Goal: Task Accomplishment & Management: Manage account settings

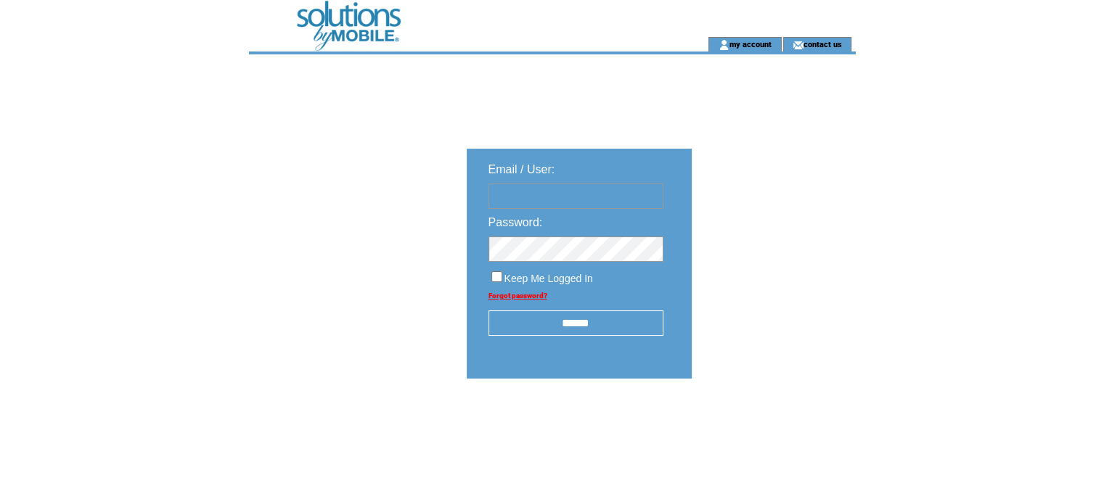
type input "**********"
click at [552, 321] on input "******" at bounding box center [575, 323] width 175 height 25
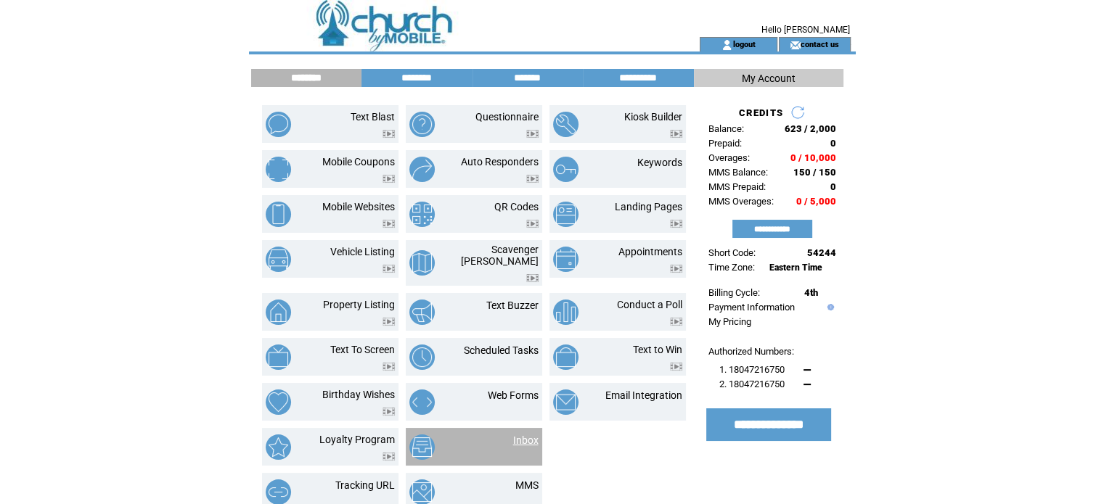
click at [520, 435] on link "Inbox" at bounding box center [525, 441] width 25 height 12
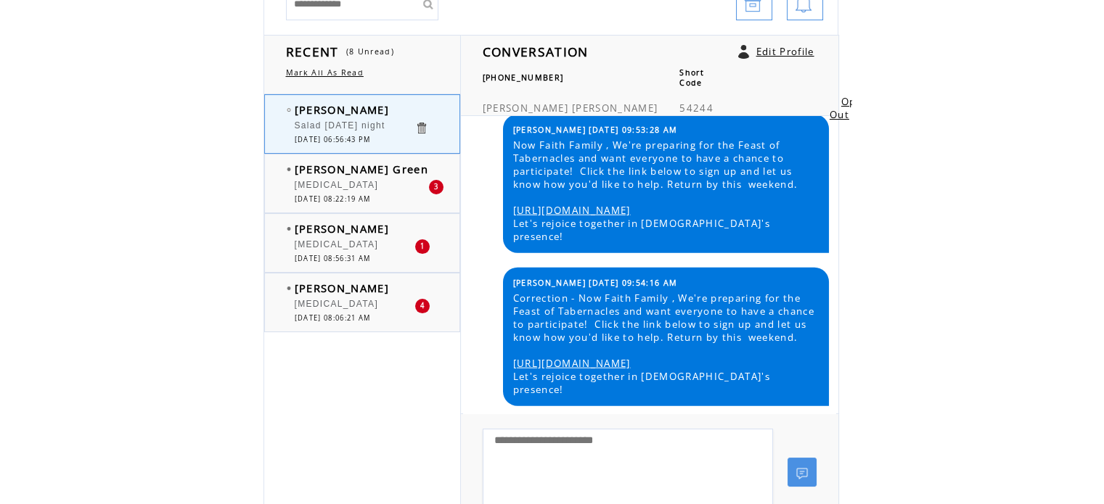
scroll to position [157, 0]
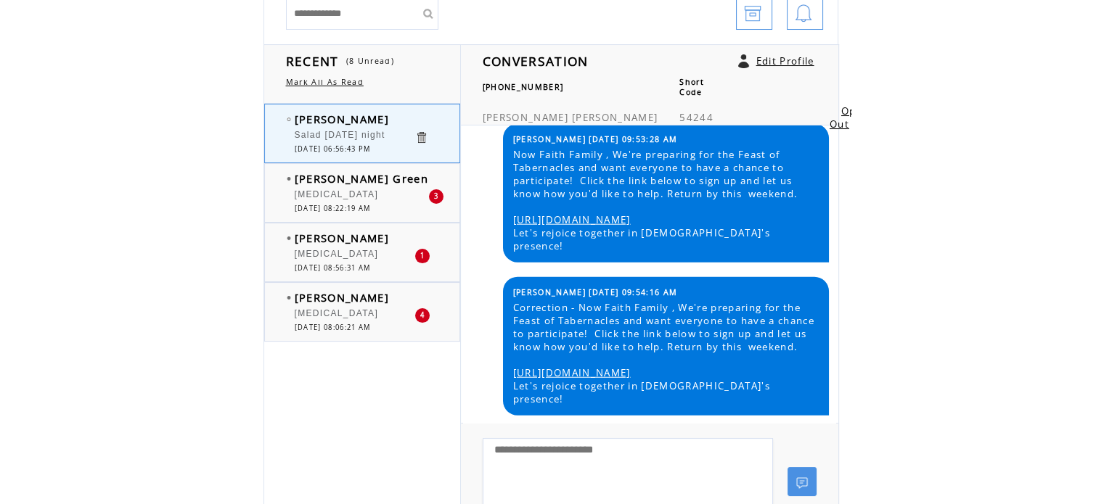
click at [374, 258] on div "[MEDICAL_DATA]" at bounding box center [355, 256] width 120 height 15
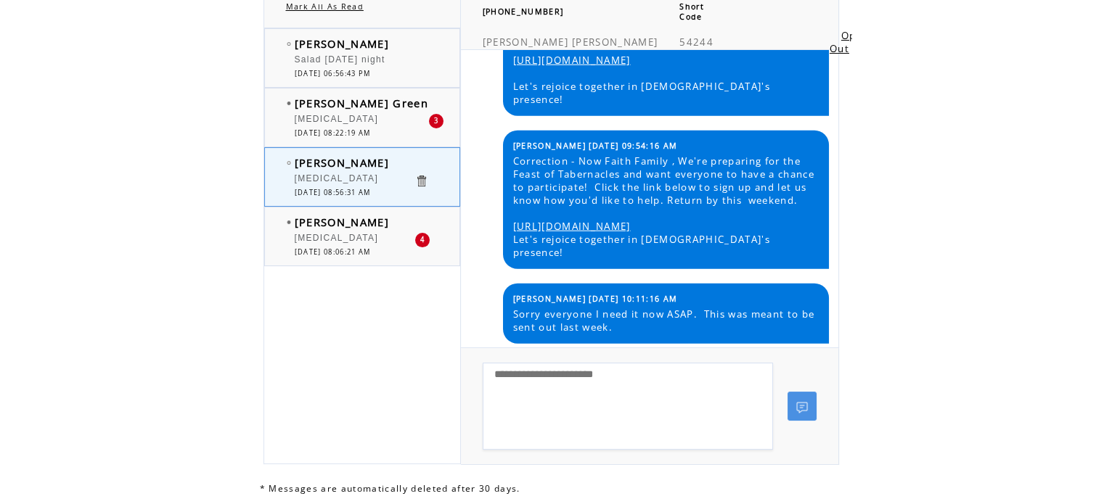
scroll to position [232, 0]
click at [369, 117] on div "[MEDICAL_DATA]" at bounding box center [355, 121] width 120 height 15
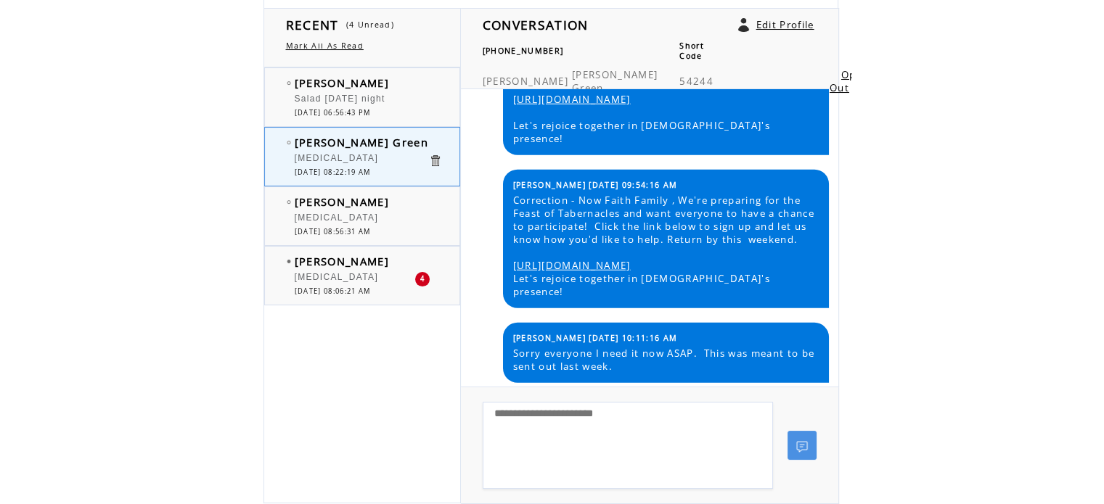
scroll to position [200, 0]
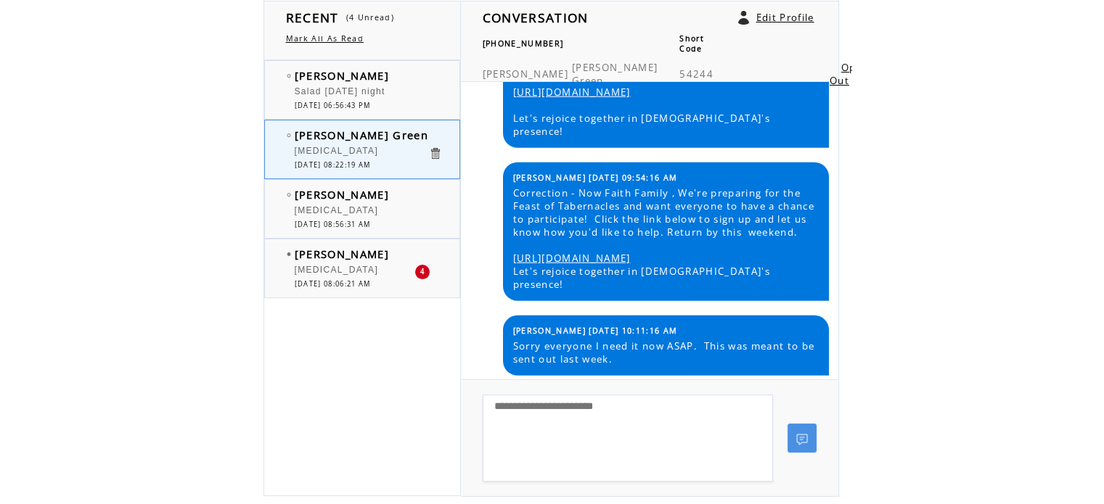
click at [357, 279] on span "[DATE] 08:06:21 AM" at bounding box center [333, 283] width 76 height 9
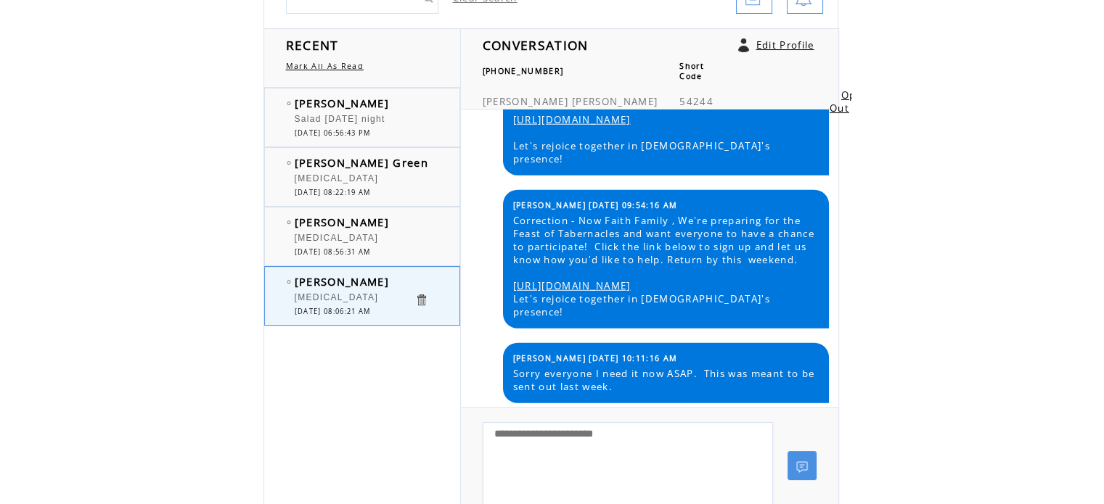
scroll to position [173, 0]
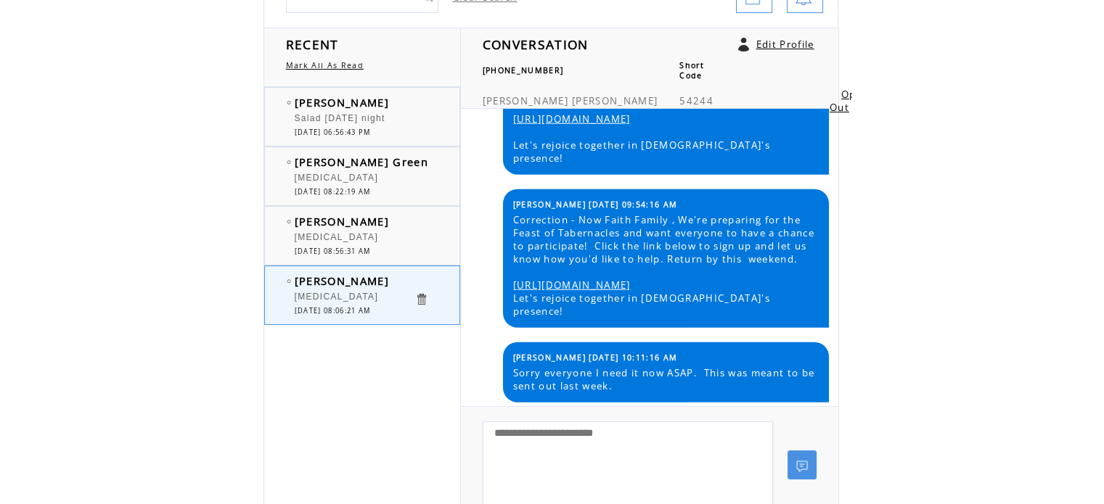
click at [419, 299] on link at bounding box center [421, 299] width 14 height 14
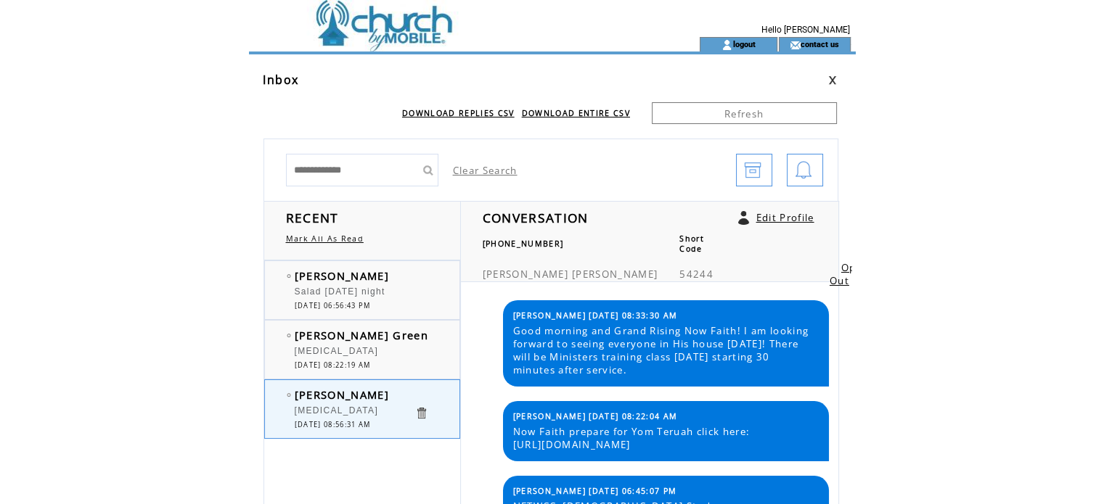
scroll to position [3908, 0]
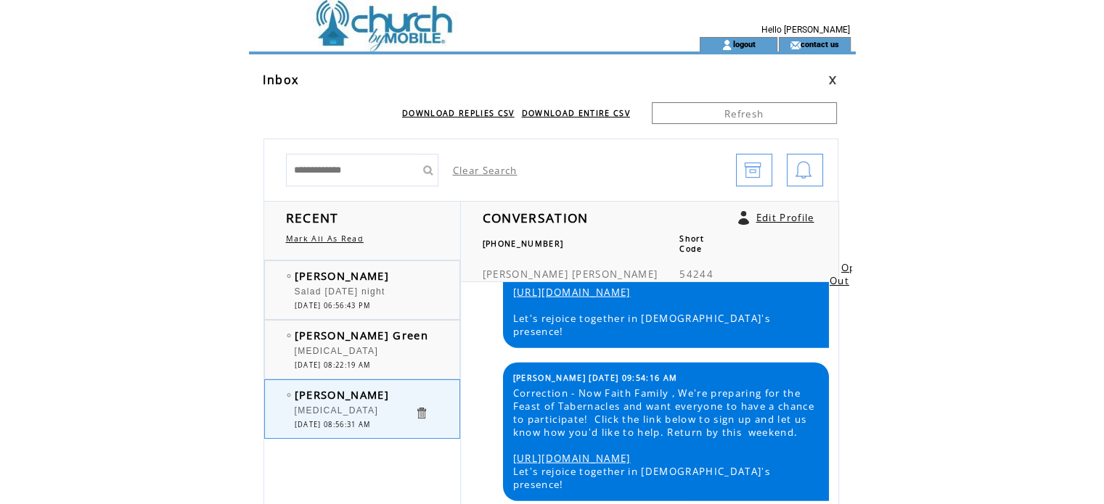
click at [424, 414] on link at bounding box center [421, 413] width 14 height 14
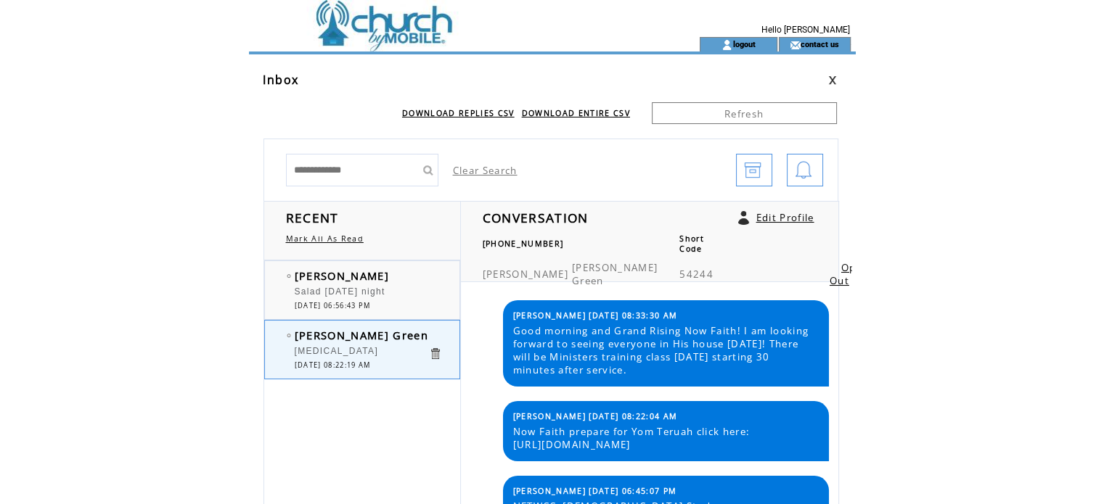
scroll to position [4072, 0]
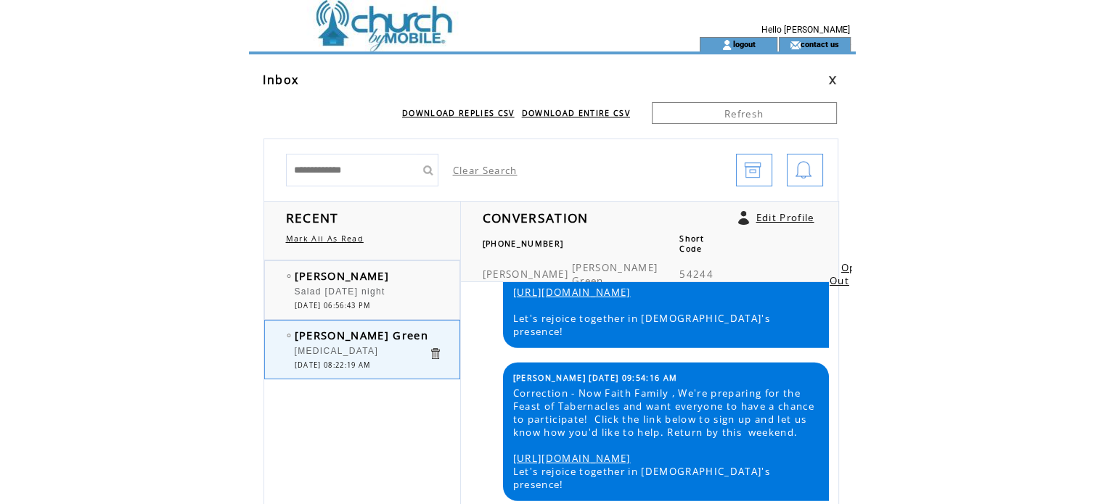
click at [432, 355] on link at bounding box center [435, 354] width 14 height 14
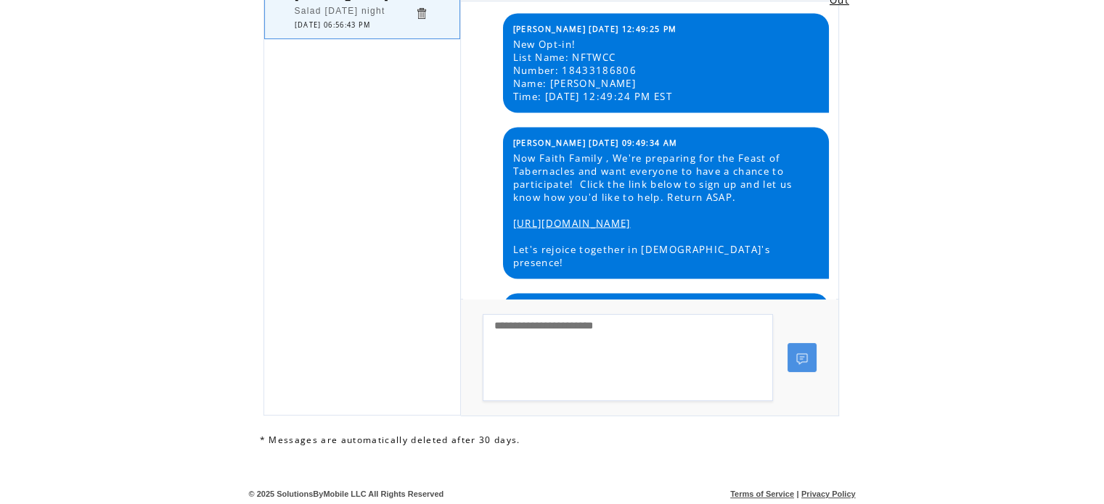
scroll to position [8299, 0]
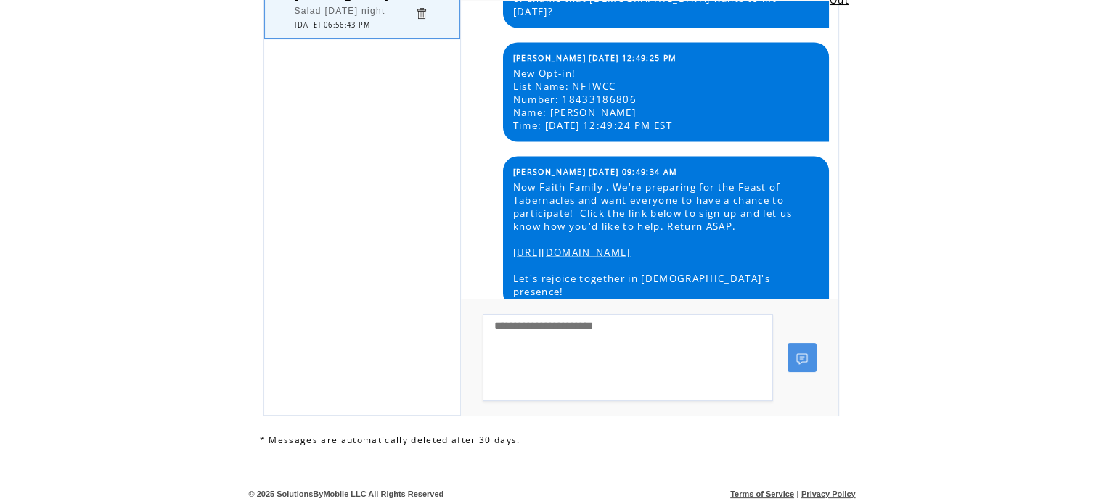
click at [631, 248] on link "[URL][DOMAIN_NAME]" at bounding box center [572, 251] width 118 height 13
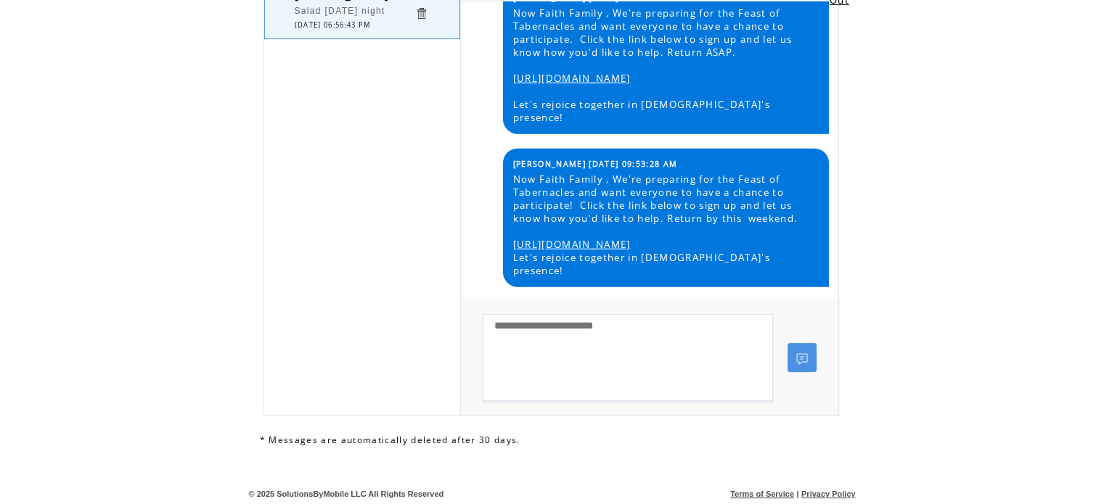
scroll to position [9138, 0]
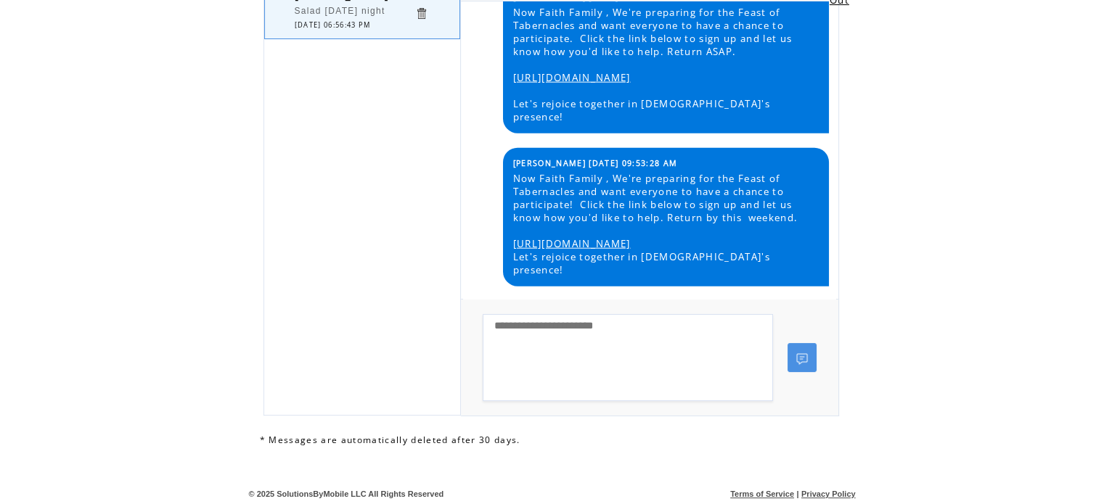
click at [737, 325] on span "Correction - Now Faith Family , We're preparing for the Feast of Tabernacles an…" at bounding box center [665, 377] width 305 height 104
click at [440, 246] on div "[PERSON_NAME] Salad [DATE] night 0 [DATE] 06:56:43 PM" at bounding box center [361, 198] width 197 height 436
click at [631, 237] on link "[URL][DOMAIN_NAME]" at bounding box center [572, 243] width 118 height 13
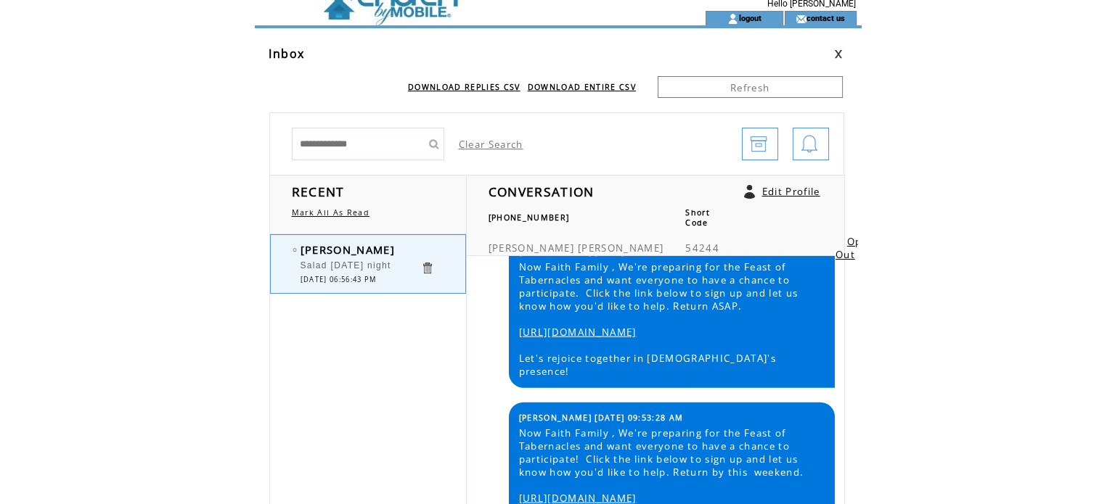
scroll to position [0, 0]
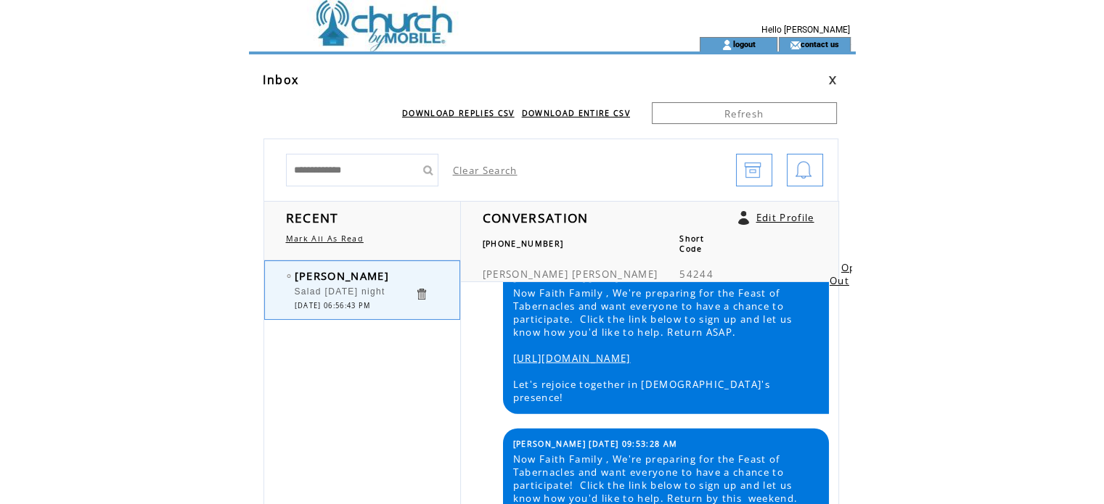
click at [930, 165] on html "**********" at bounding box center [552, 252] width 1104 height 504
click at [583, 112] on link "DOWNLOAD ENTIRE CSV" at bounding box center [576, 113] width 108 height 10
